Goal: Contribute content: Add original content to the website for others to see

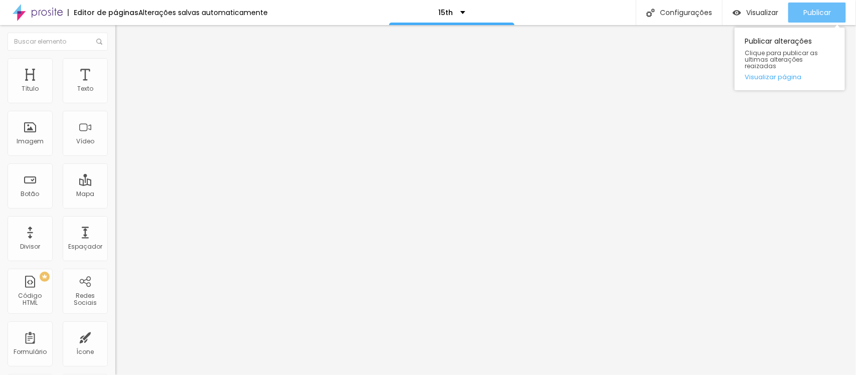
click at [821, 9] on span "Publicar" at bounding box center [817, 13] width 28 height 8
click at [808, 13] on span "Publicar" at bounding box center [817, 13] width 28 height 8
click at [811, 12] on span "Publicar" at bounding box center [817, 13] width 28 height 8
click at [798, 12] on button "Publicar" at bounding box center [817, 13] width 58 height 20
click at [818, 14] on span "Publicar" at bounding box center [817, 13] width 28 height 8
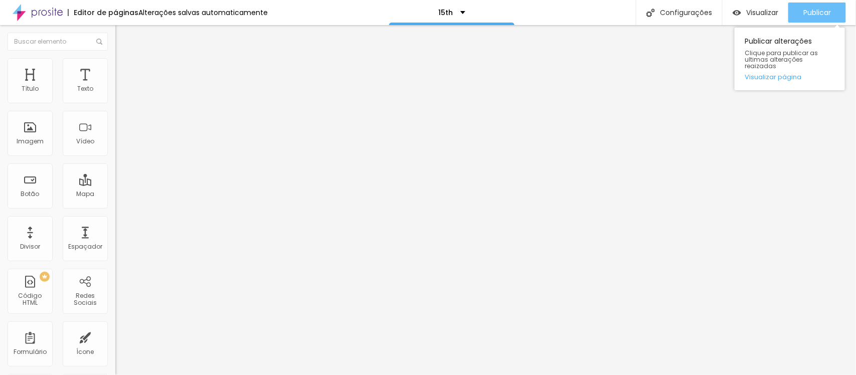
click at [807, 16] on span "Publicar" at bounding box center [817, 13] width 28 height 8
click at [794, 15] on button "Publicar" at bounding box center [817, 13] width 58 height 20
click at [803, 9] on span "Publicar" at bounding box center [817, 13] width 28 height 8
